Goal: Transaction & Acquisition: Book appointment/travel/reservation

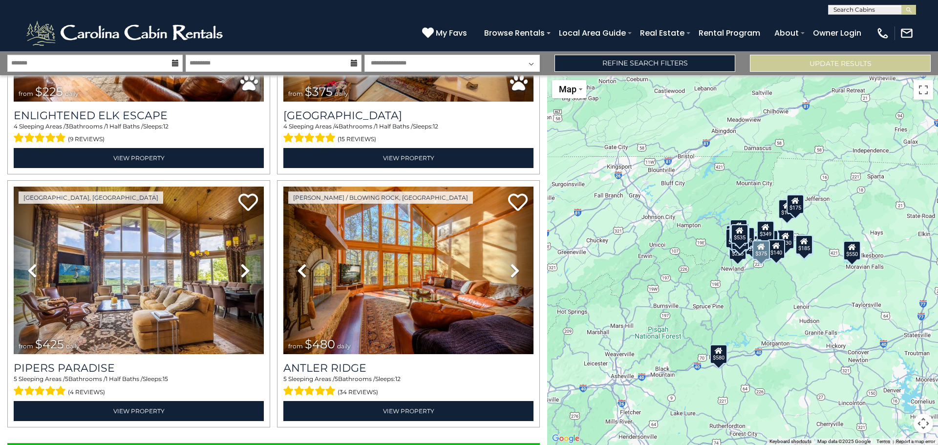
scroll to position [3484, 0]
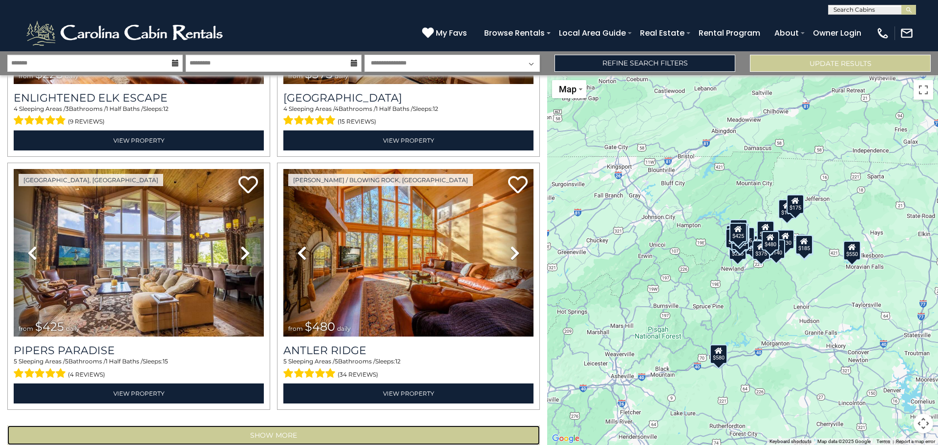
click at [281, 426] on button "Show More" at bounding box center [273, 436] width 533 height 20
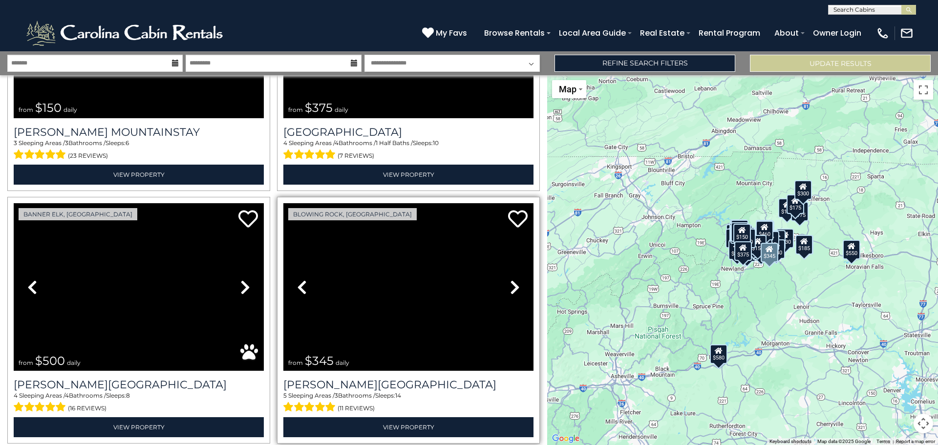
scroll to position [7251, 0]
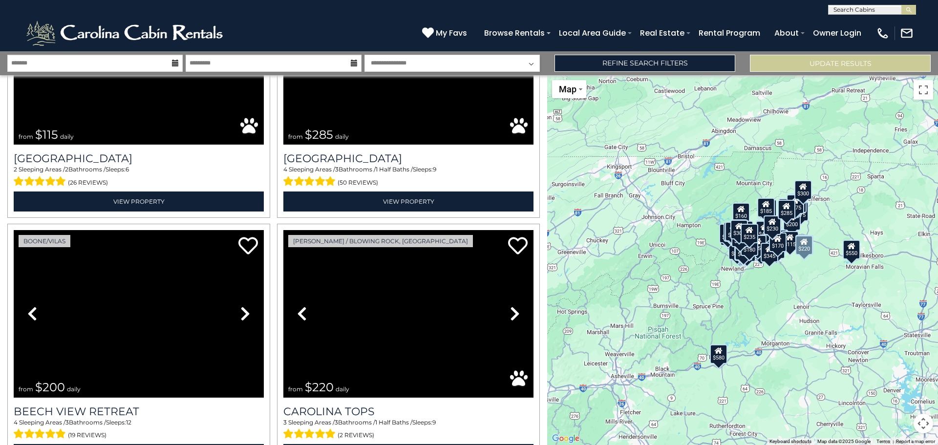
scroll to position [11019, 0]
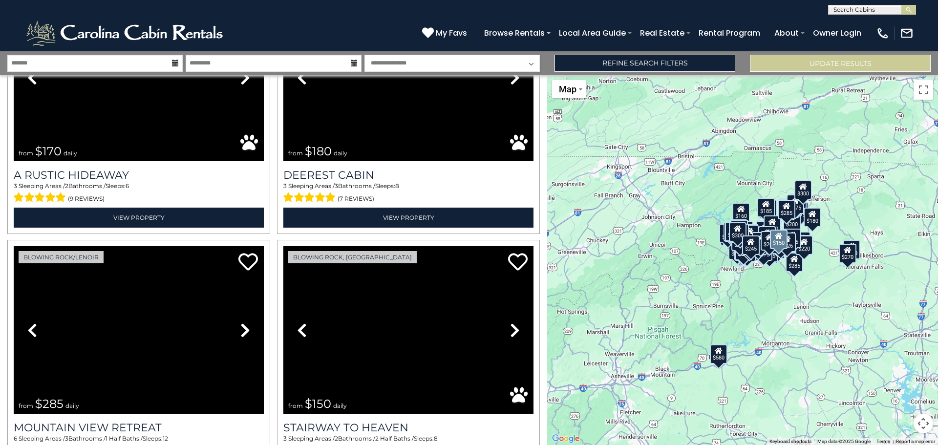
scroll to position [14786, 0]
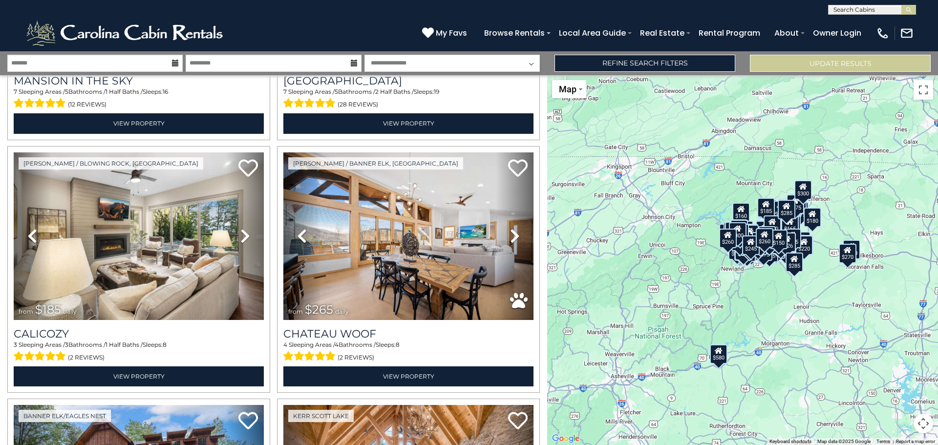
scroll to position [0, 0]
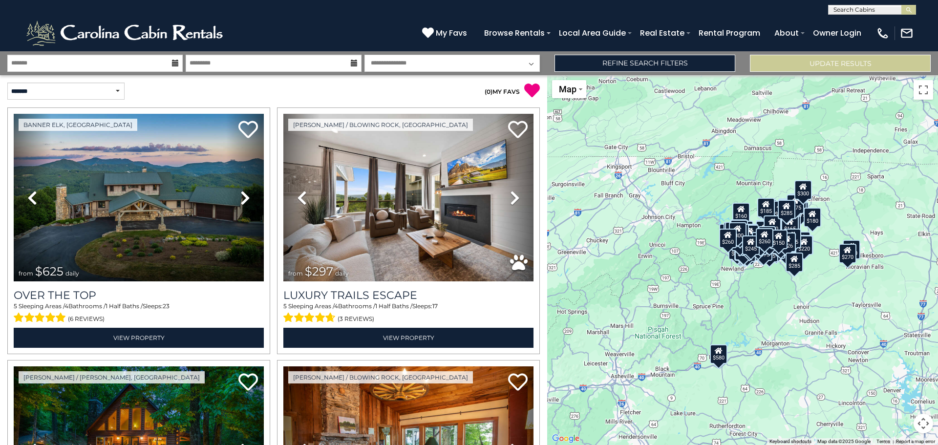
click at [862, 9] on input "text" at bounding box center [872, 12] width 86 height 10
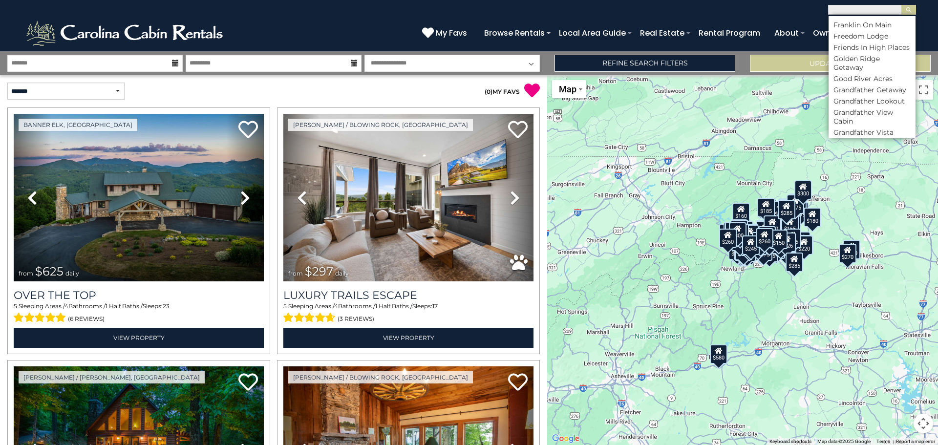
scroll to position [2199, 0]
click at [845, 12] on input "text" at bounding box center [872, 11] width 86 height 10
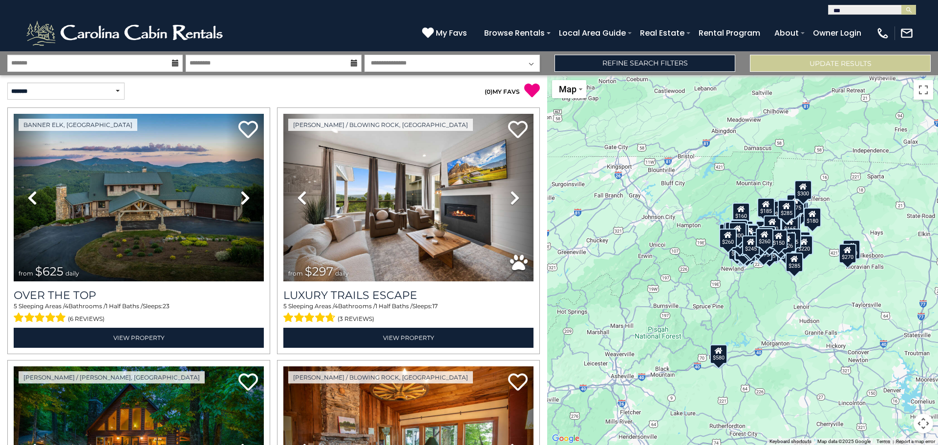
type input "****"
click at [893, 9] on input "text" at bounding box center [872, 11] width 86 height 10
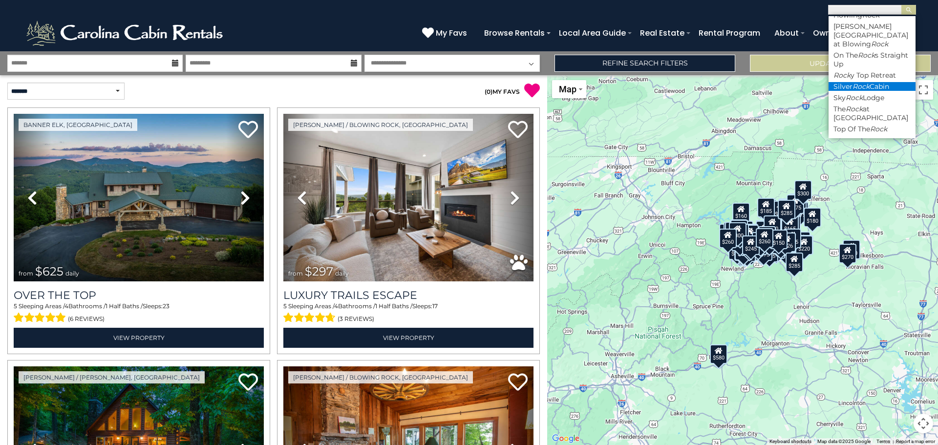
scroll to position [0, 0]
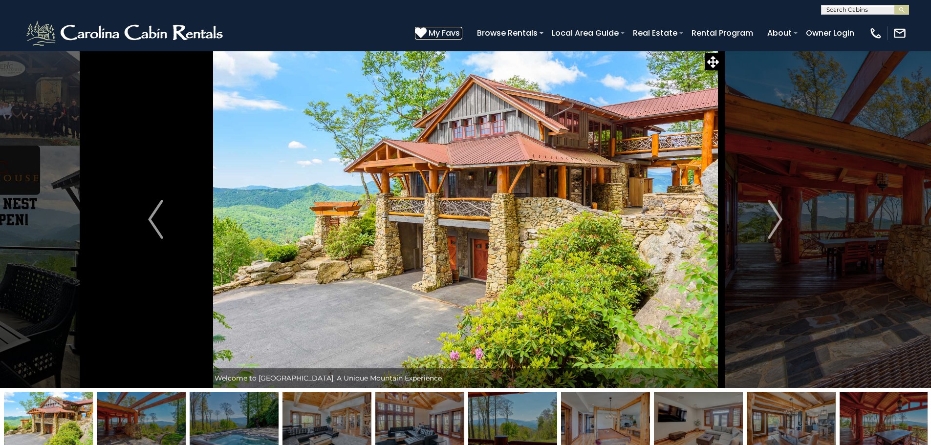
click at [440, 32] on span "My Favs" at bounding box center [444, 33] width 31 height 12
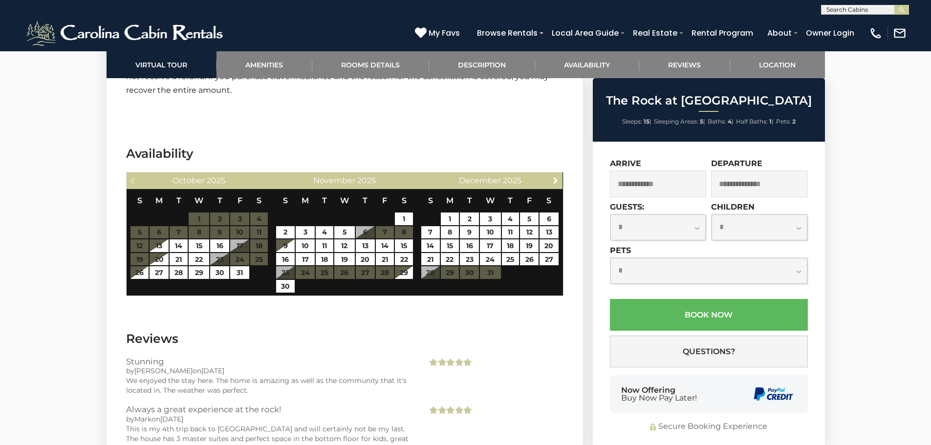
scroll to position [2834, 0]
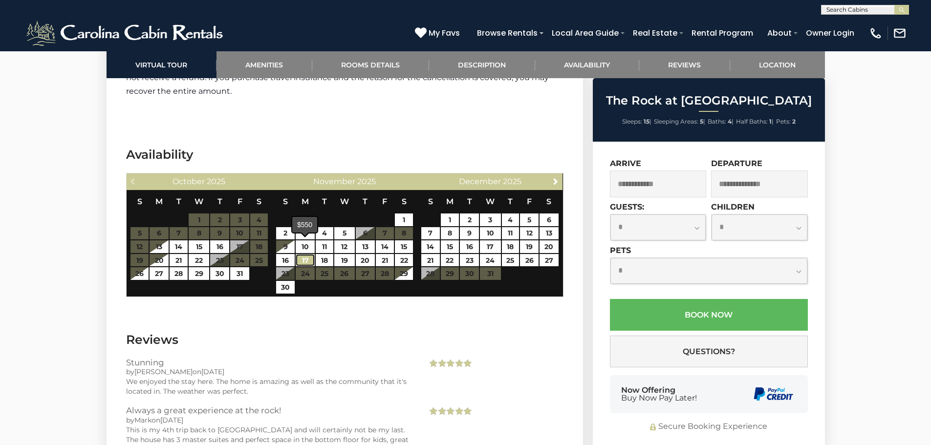
click at [303, 254] on link "17" at bounding box center [305, 260] width 19 height 13
type input "**********"
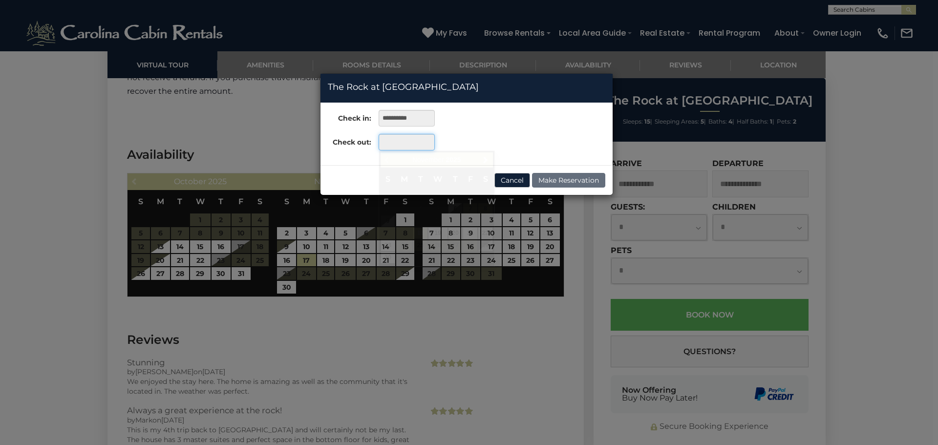
click at [405, 146] on input "text" at bounding box center [407, 142] width 56 height 17
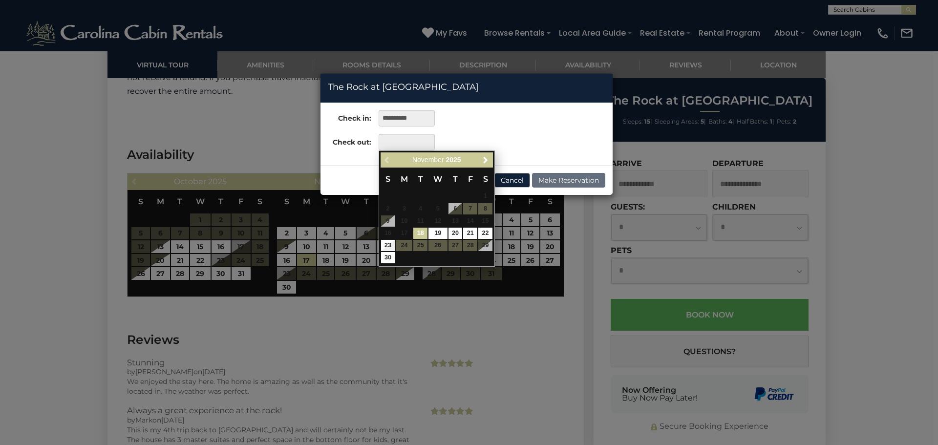
click at [419, 232] on link "18" at bounding box center [420, 233] width 14 height 11
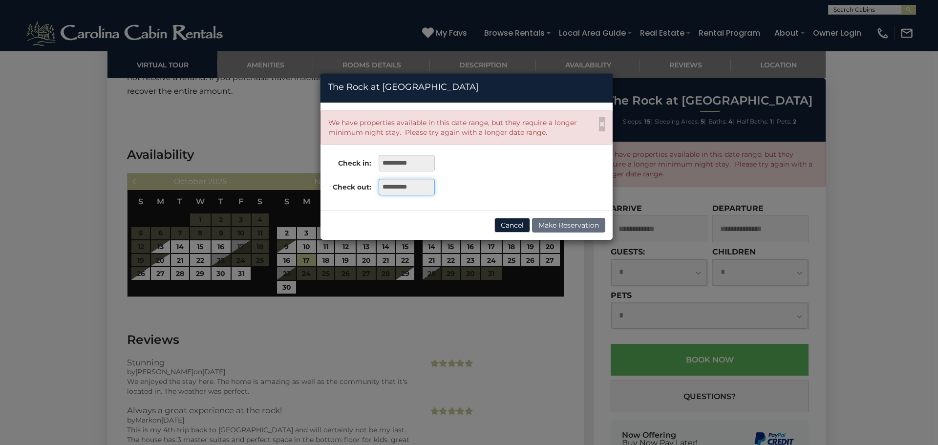
click at [424, 185] on input "**********" at bounding box center [407, 187] width 56 height 17
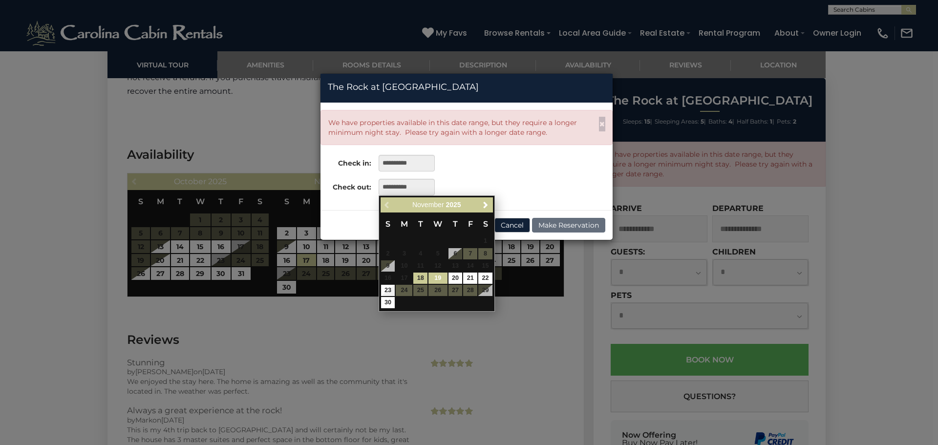
click at [437, 278] on link "19" at bounding box center [438, 278] width 19 height 11
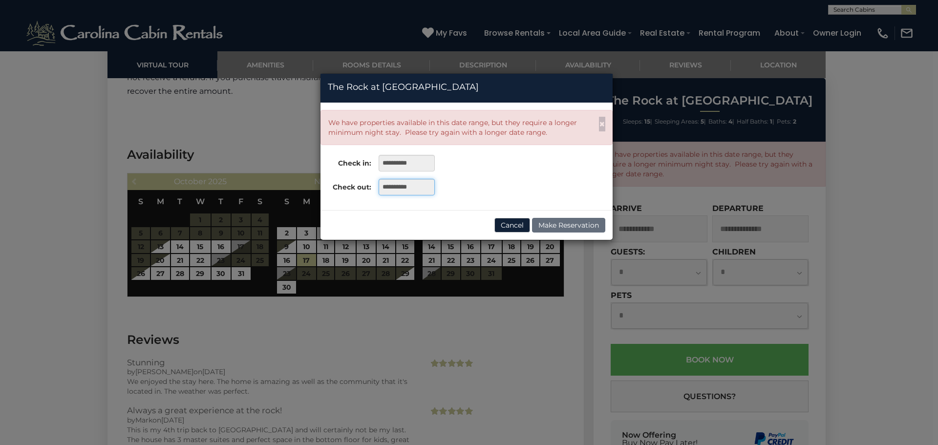
click at [422, 188] on input "**********" at bounding box center [407, 187] width 56 height 17
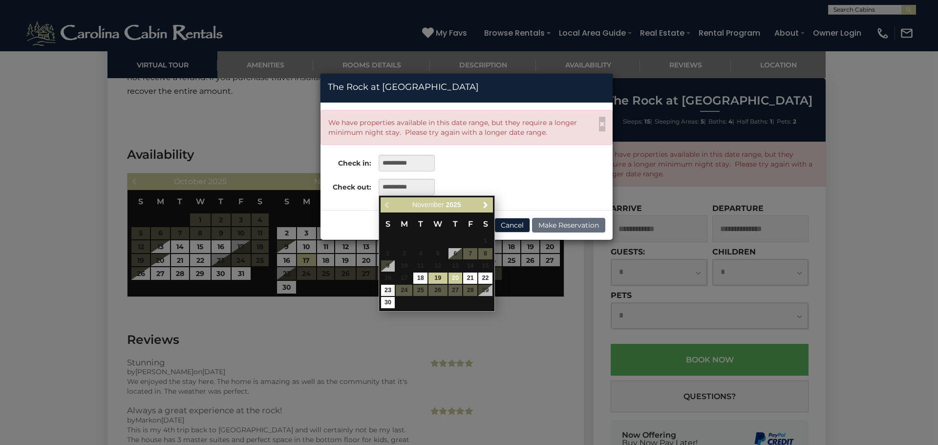
click at [454, 277] on link "20" at bounding box center [456, 278] width 14 height 11
type input "**********"
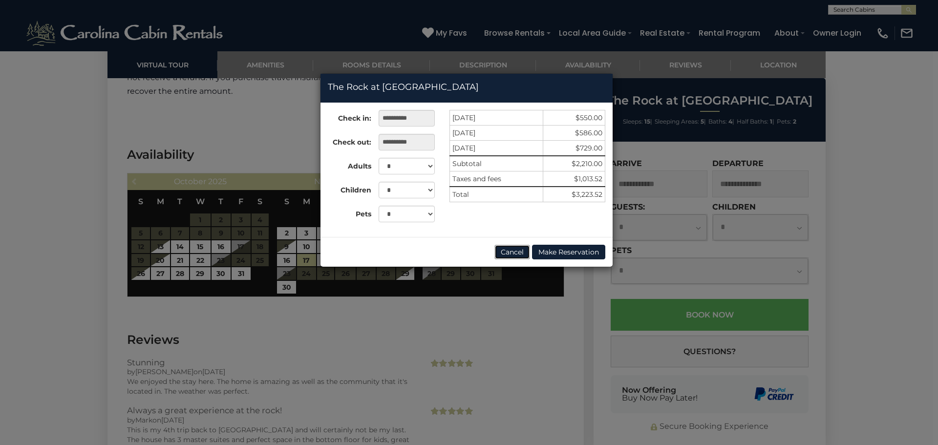
click at [516, 255] on button "Cancel" at bounding box center [513, 252] width 36 height 15
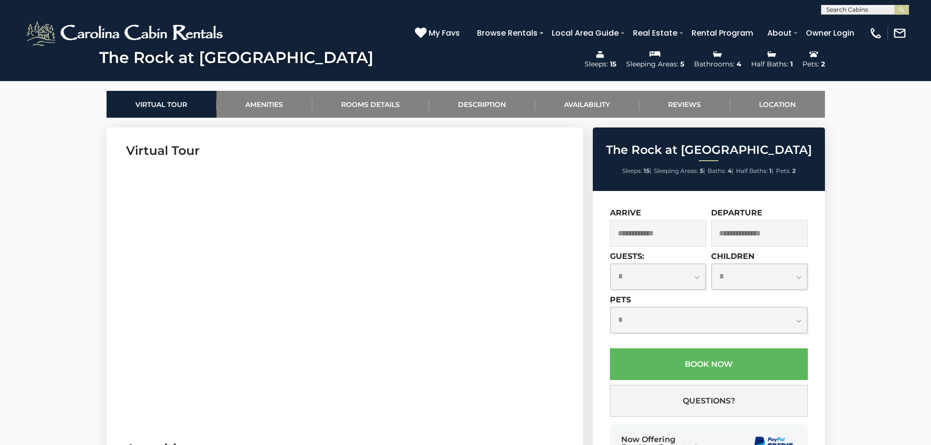
scroll to position [0, 0]
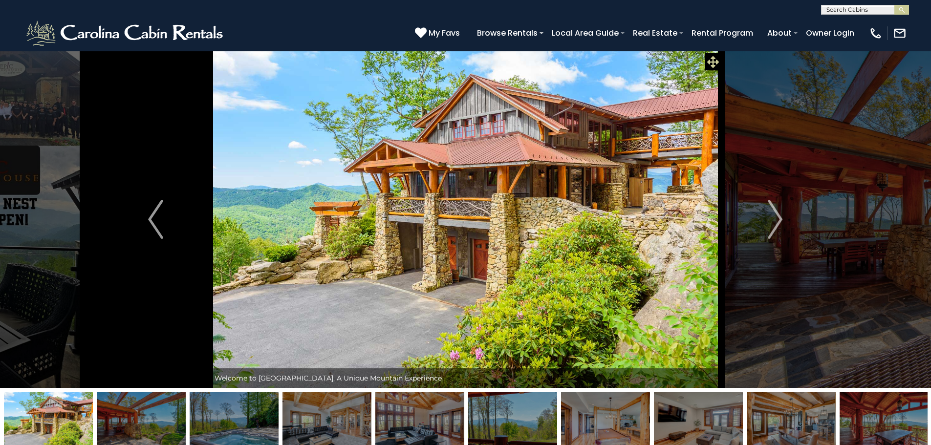
click at [716, 61] on icon at bounding box center [713, 62] width 12 height 12
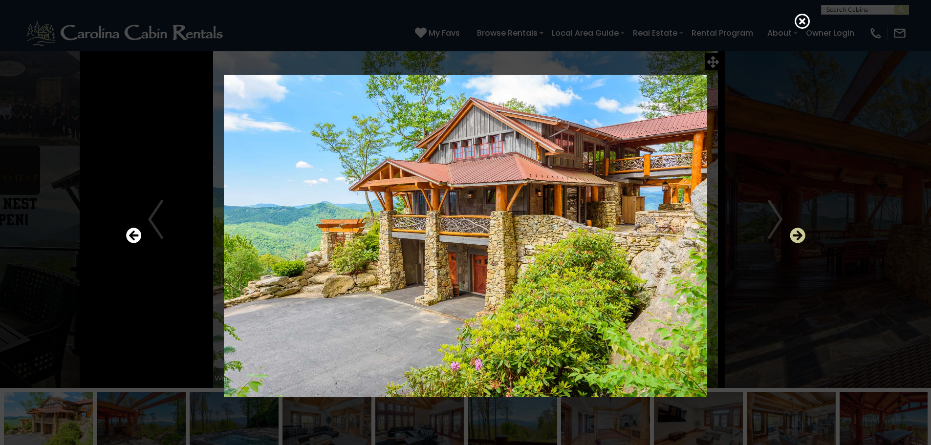
click at [799, 235] on icon "Next" at bounding box center [798, 236] width 16 height 16
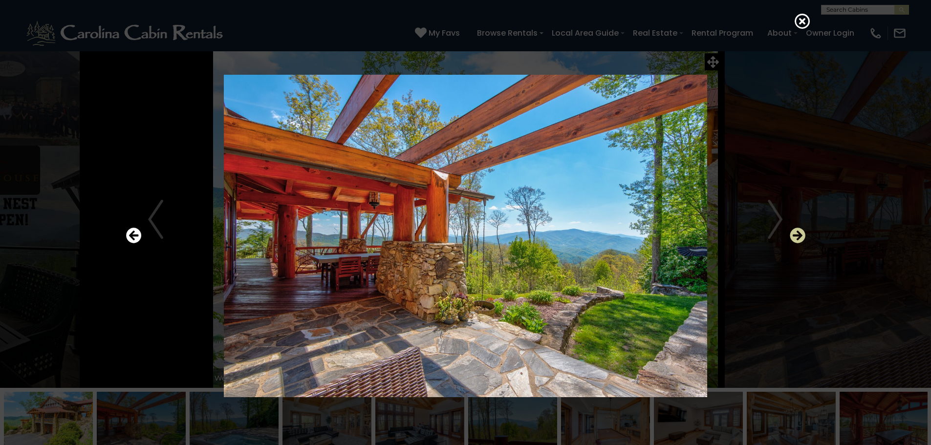
click at [799, 235] on icon "Next" at bounding box center [798, 236] width 16 height 16
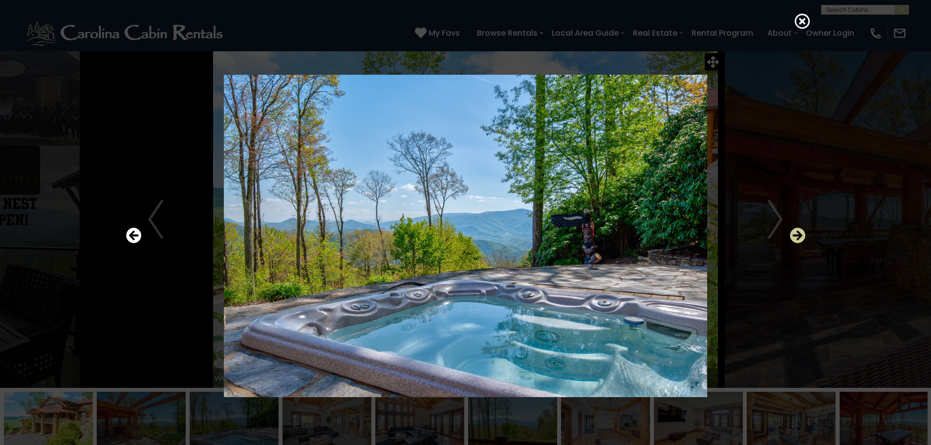
click at [799, 235] on icon "Next" at bounding box center [798, 236] width 16 height 16
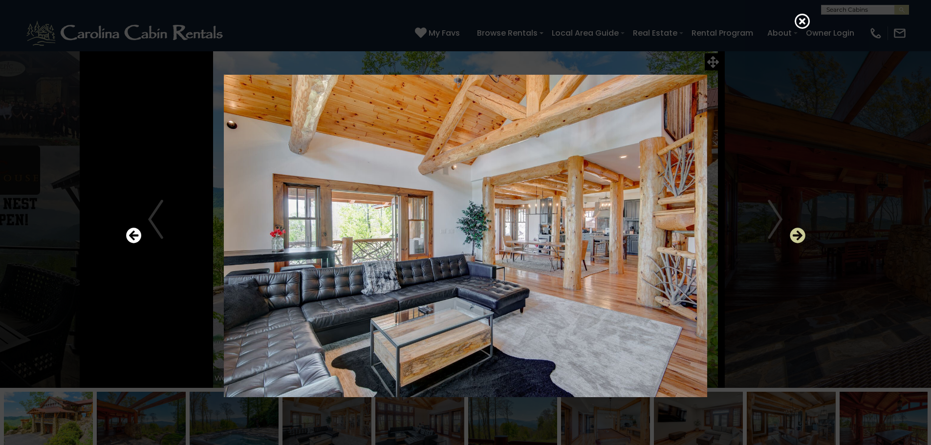
click at [799, 235] on icon "Next" at bounding box center [798, 236] width 16 height 16
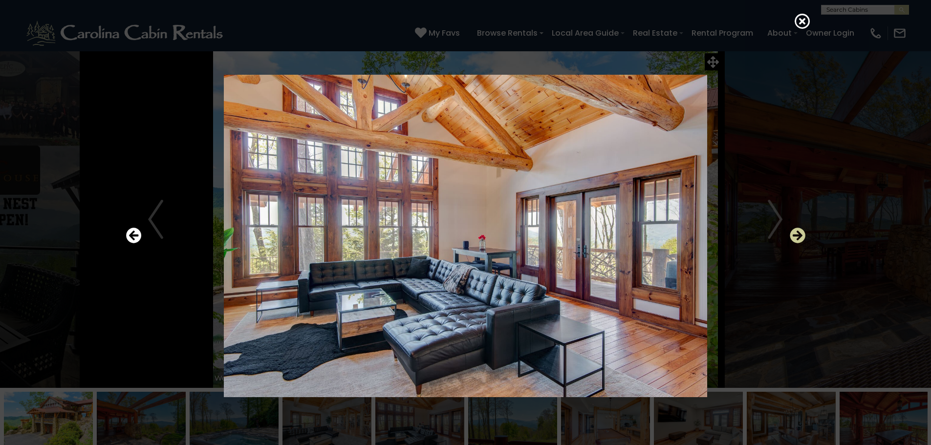
click at [799, 235] on icon "Next" at bounding box center [798, 236] width 16 height 16
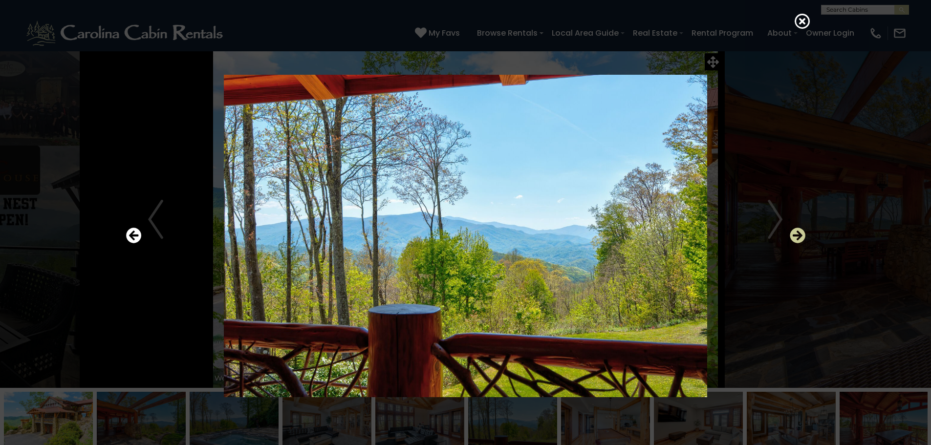
click at [799, 235] on icon "Next" at bounding box center [798, 236] width 16 height 16
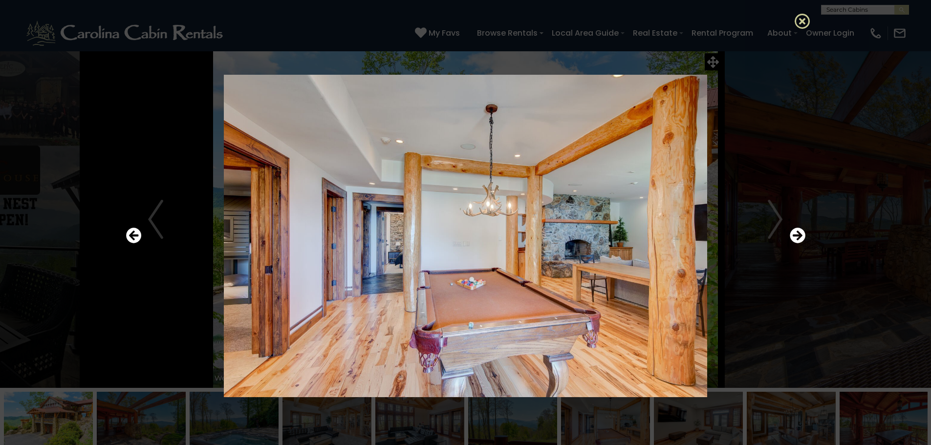
click at [805, 22] on icon at bounding box center [803, 21] width 16 height 16
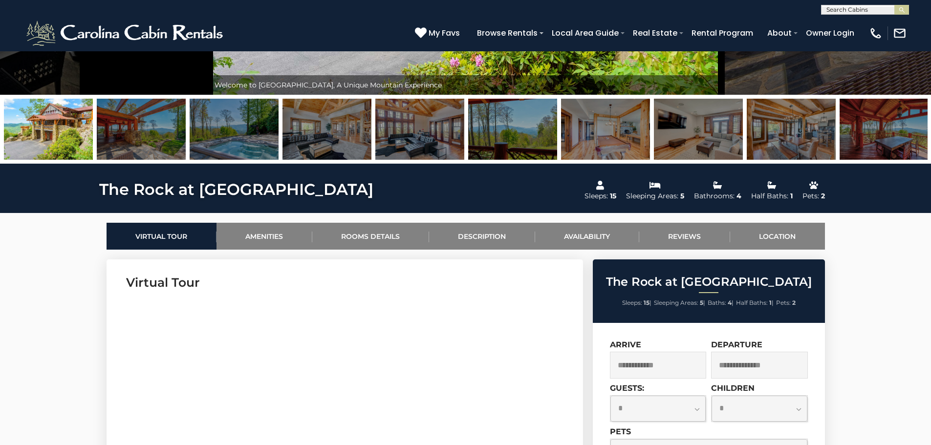
scroll to position [342, 0]
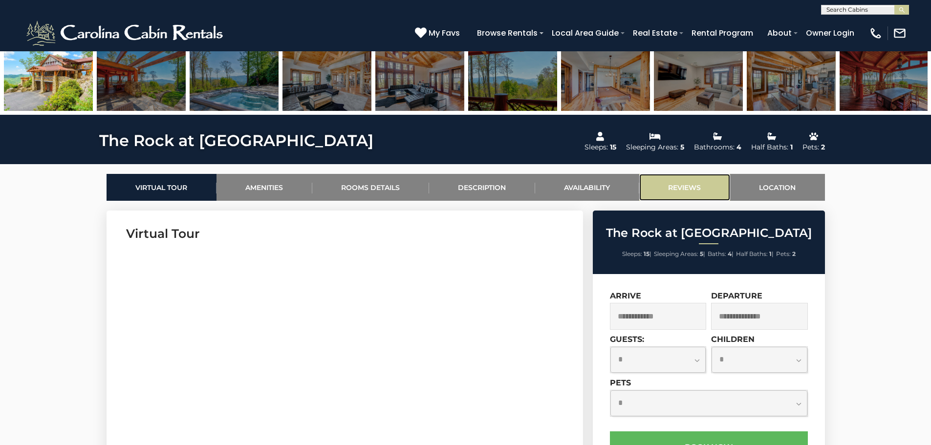
click at [678, 187] on link "Reviews" at bounding box center [684, 187] width 91 height 27
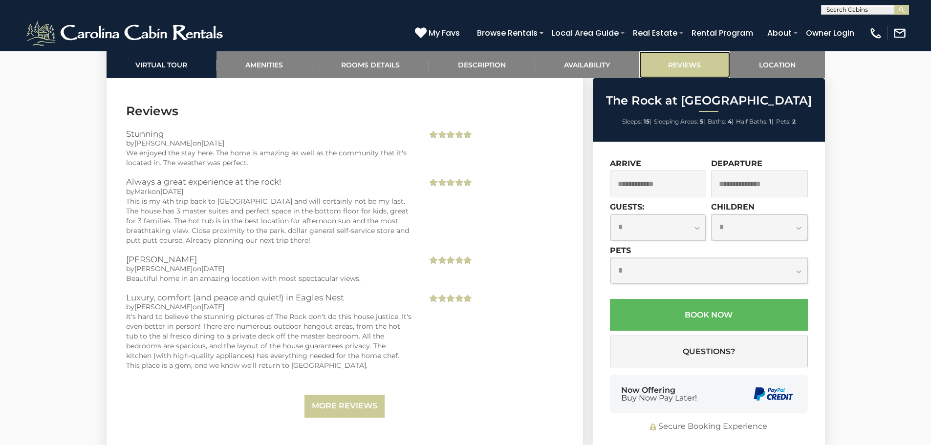
scroll to position [3064, 0]
click at [774, 64] on link "Location" at bounding box center [777, 64] width 95 height 27
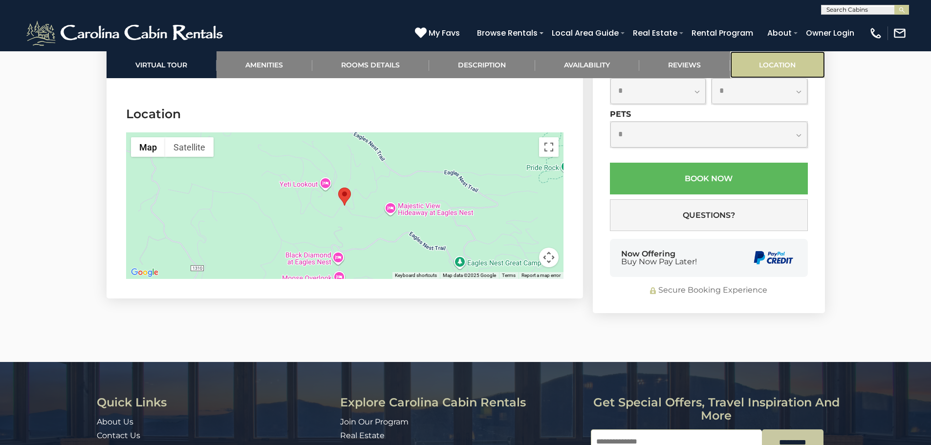
scroll to position [3413, 0]
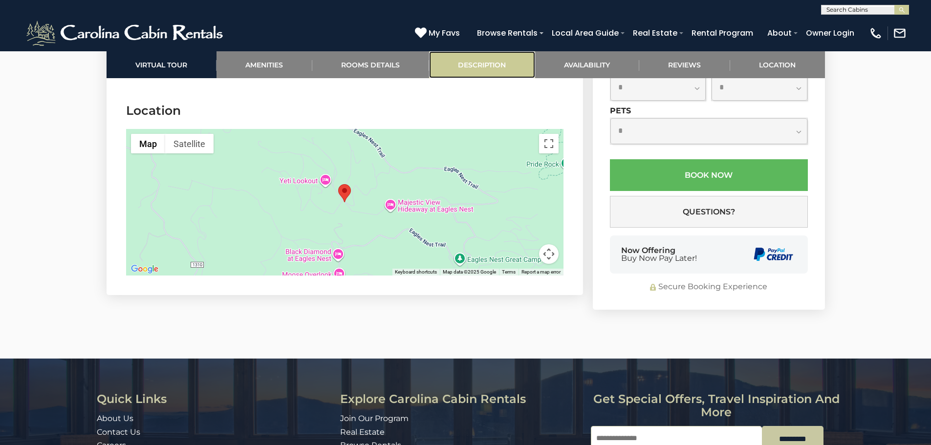
click at [485, 65] on link "Description" at bounding box center [482, 64] width 106 height 27
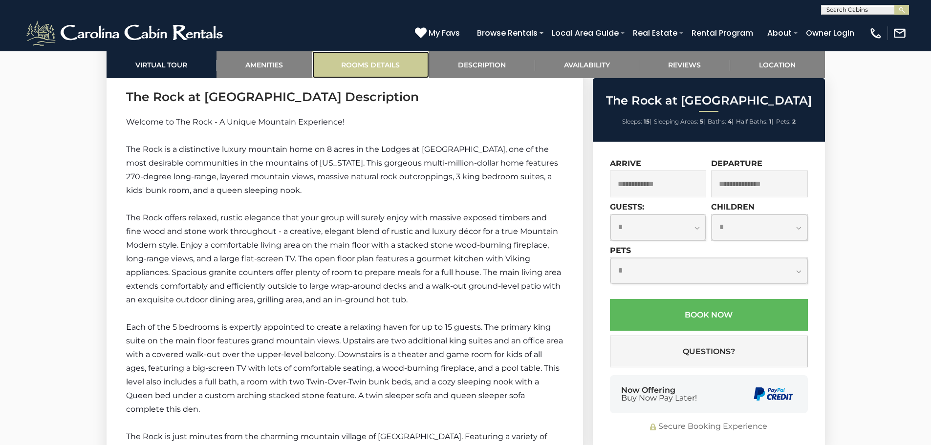
click at [370, 70] on link "Rooms Details" at bounding box center [370, 64] width 117 height 27
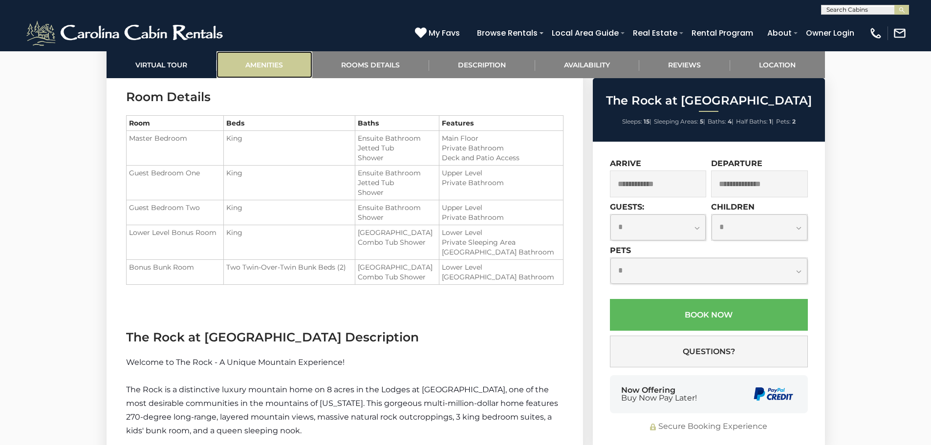
click at [253, 65] on link "Amenities" at bounding box center [264, 64] width 96 height 27
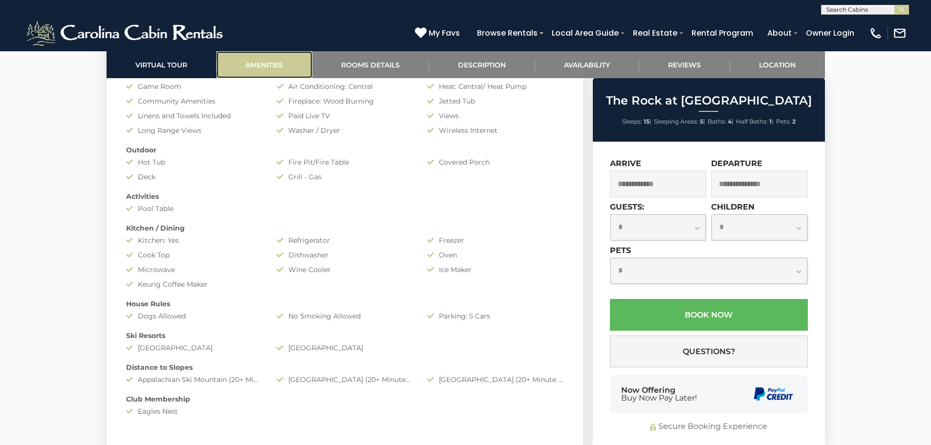
scroll to position [777, 0]
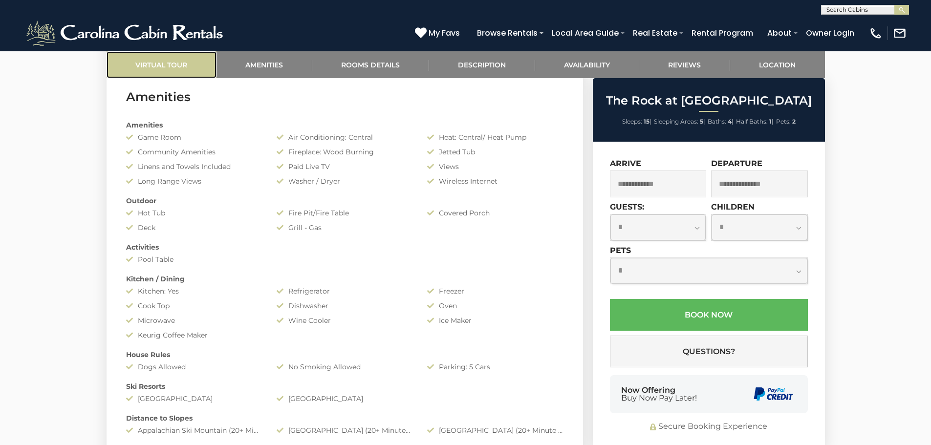
click at [165, 65] on link "Virtual Tour" at bounding box center [162, 64] width 110 height 27
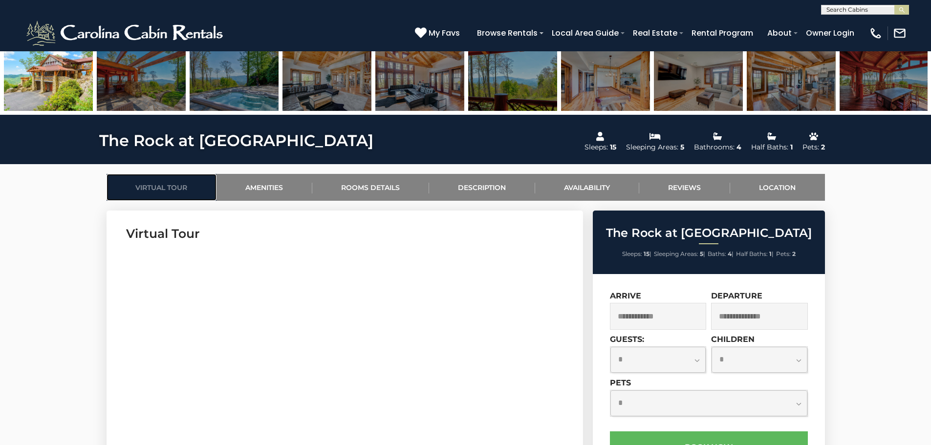
scroll to position [0, 0]
